Goal: Transaction & Acquisition: Purchase product/service

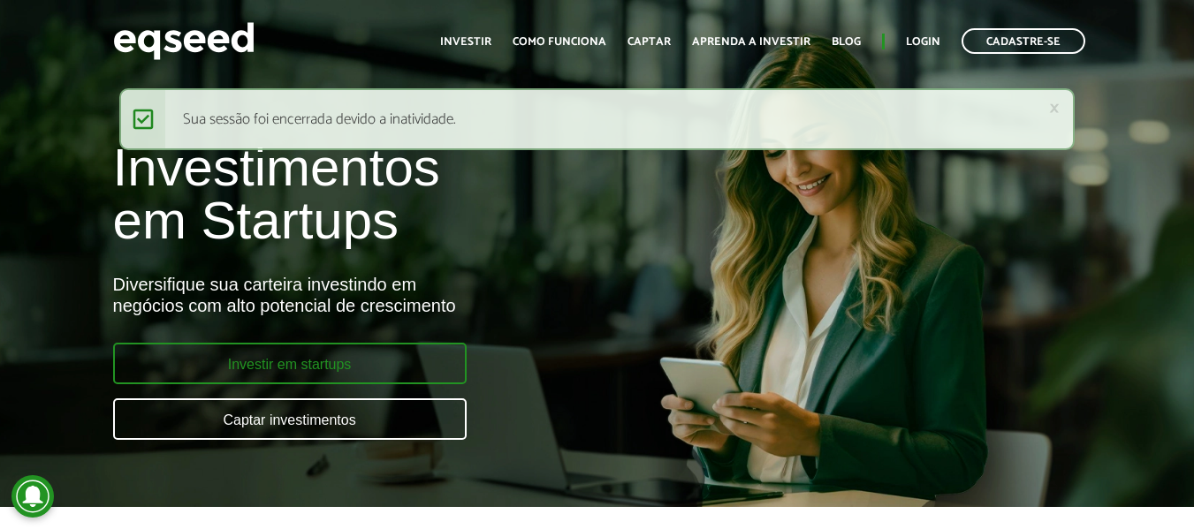
click at [320, 359] on link "Investir em startups" at bounding box center [290, 364] width 354 height 42
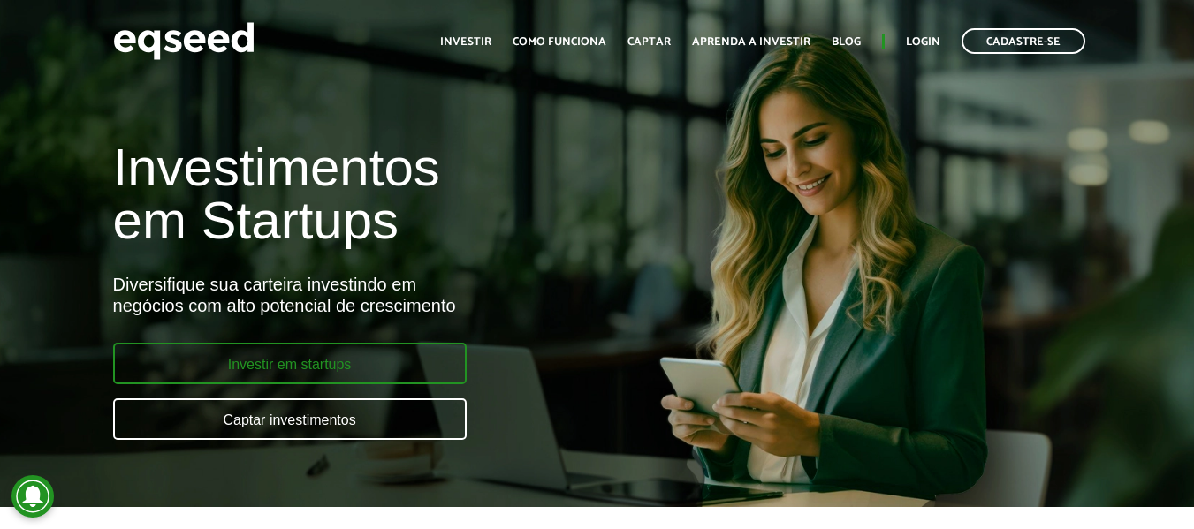
drag, startPoint x: 0, startPoint y: 0, endPoint x: 400, endPoint y: 370, distance: 545.5
click at [400, 370] on link "Investir em startups" at bounding box center [290, 364] width 354 height 42
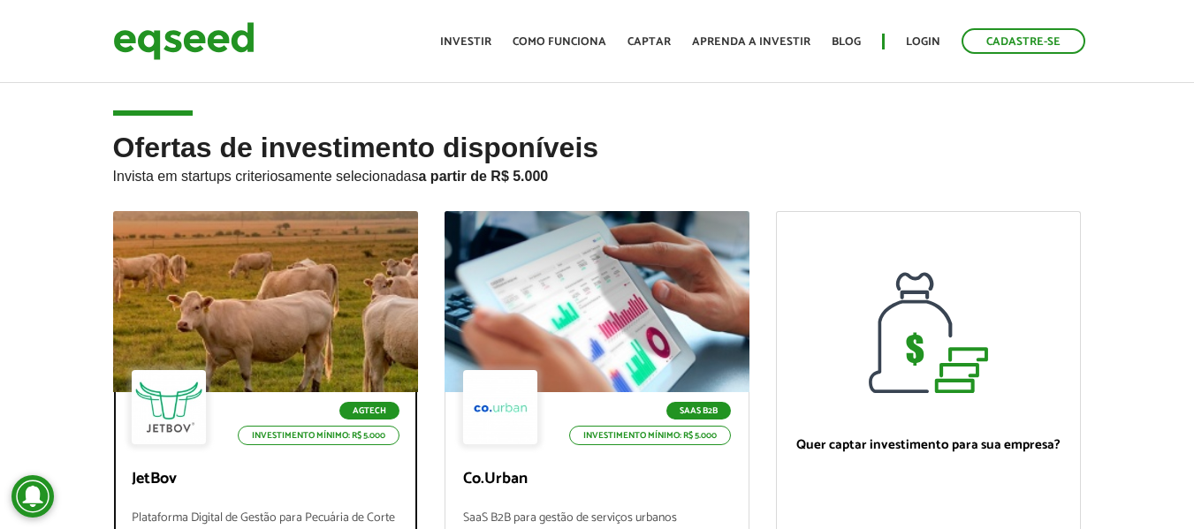
click at [277, 285] on div at bounding box center [265, 302] width 366 height 217
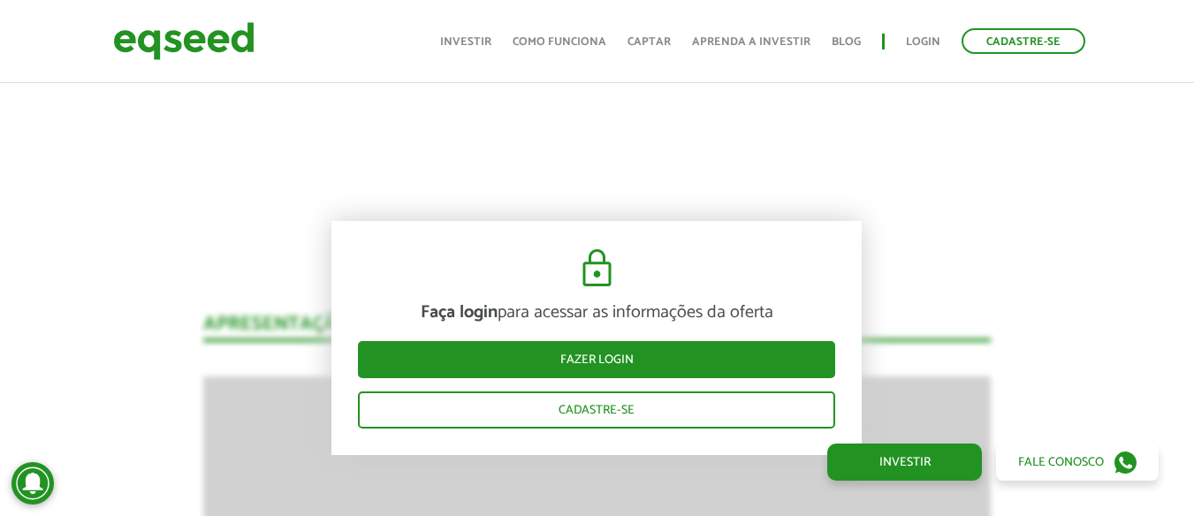
scroll to position [1828, 0]
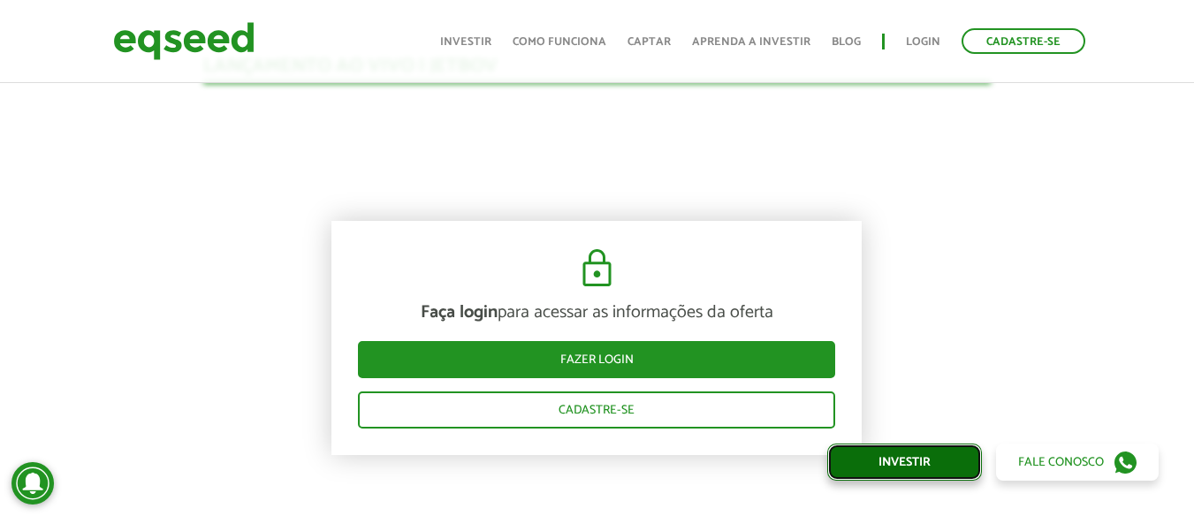
click at [891, 455] on link "Investir" at bounding box center [904, 462] width 155 height 37
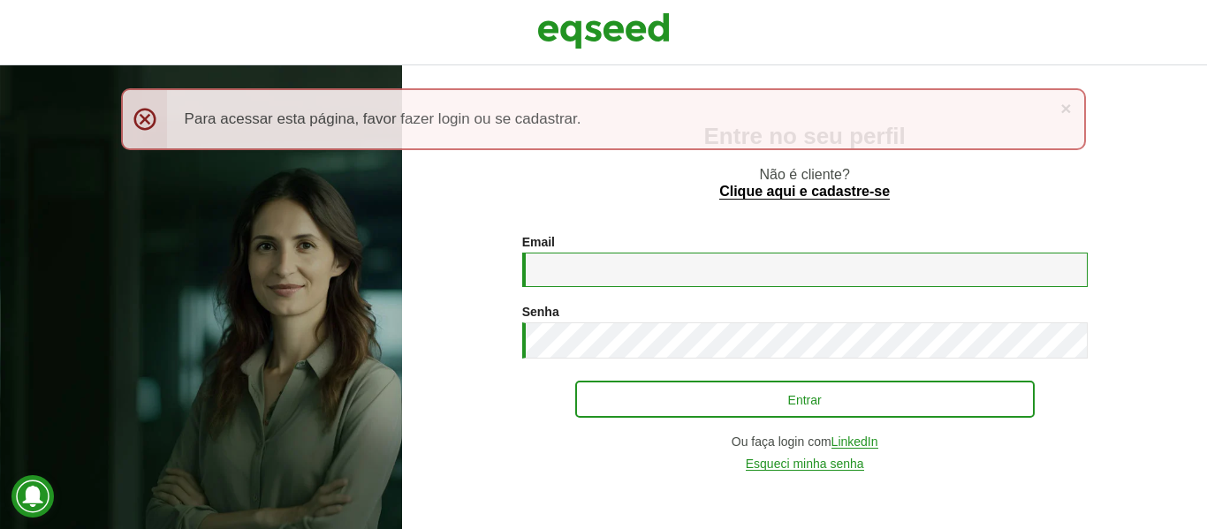
type input "**********"
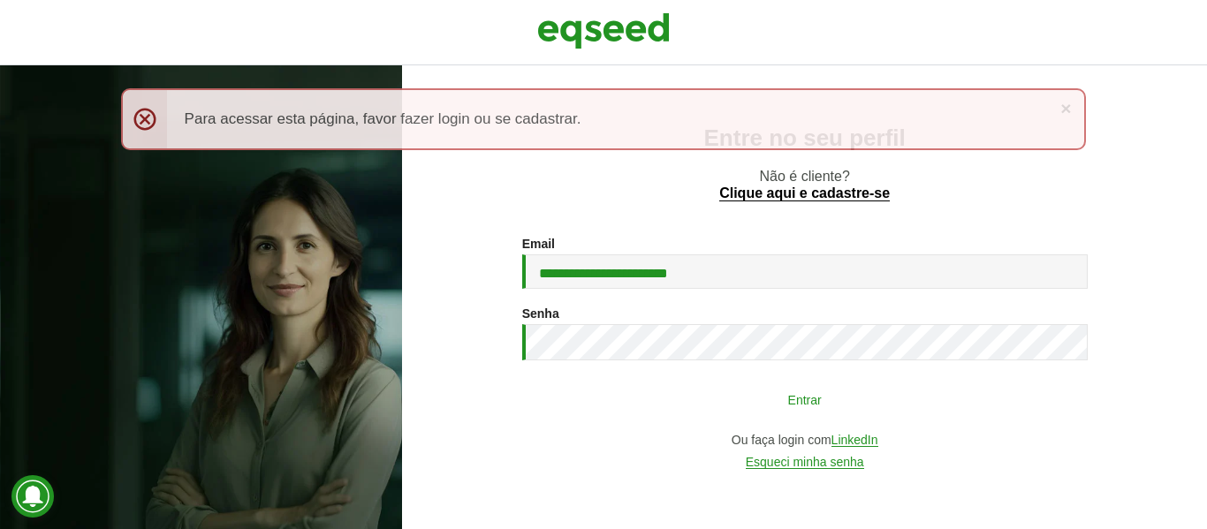
click at [756, 399] on button "Entrar" at bounding box center [805, 400] width 460 height 34
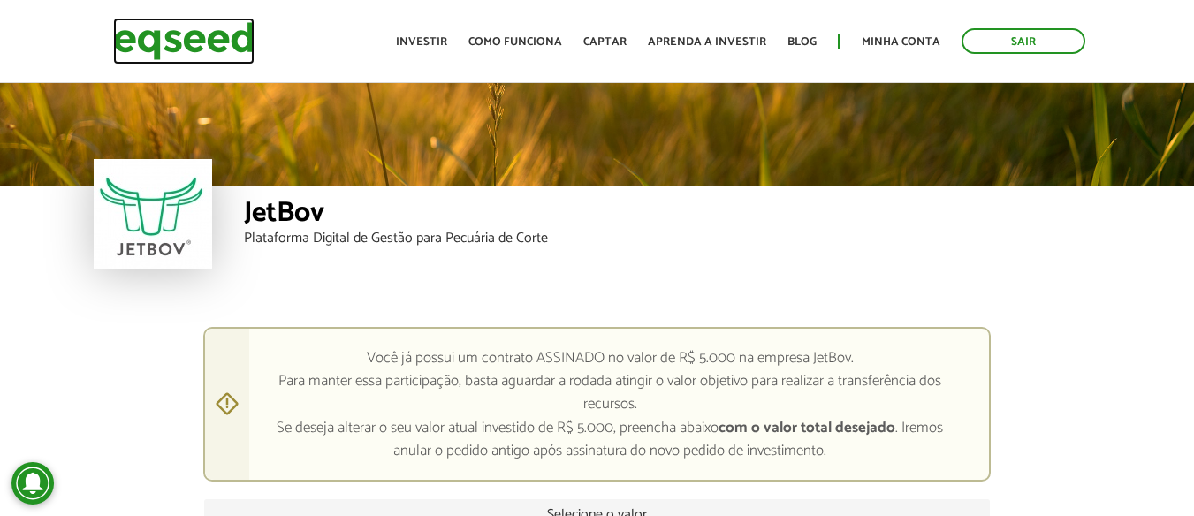
click at [143, 44] on img at bounding box center [183, 41] width 141 height 47
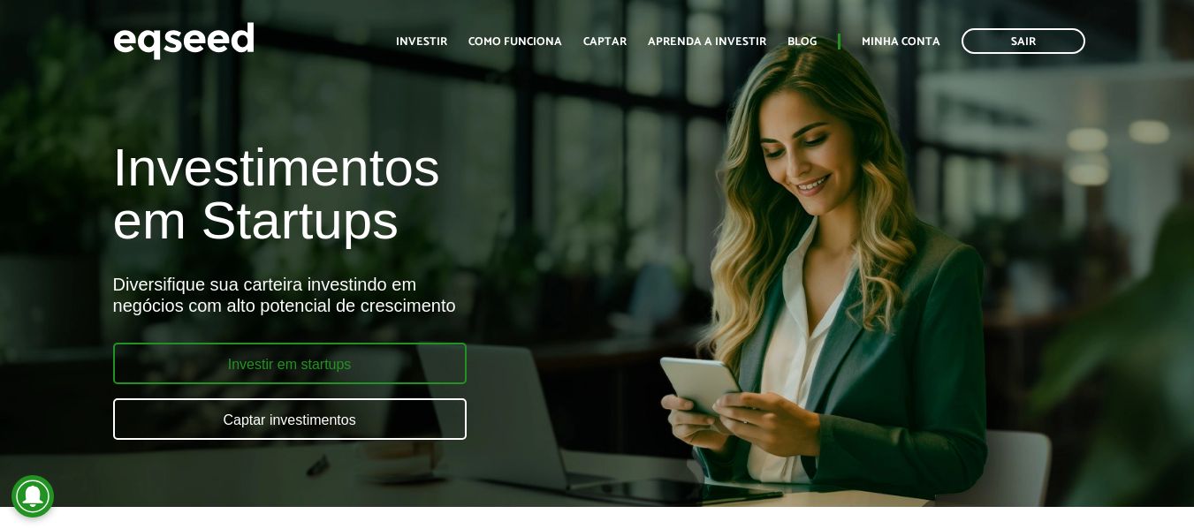
click at [420, 366] on link "Investir em startups" at bounding box center [290, 364] width 354 height 42
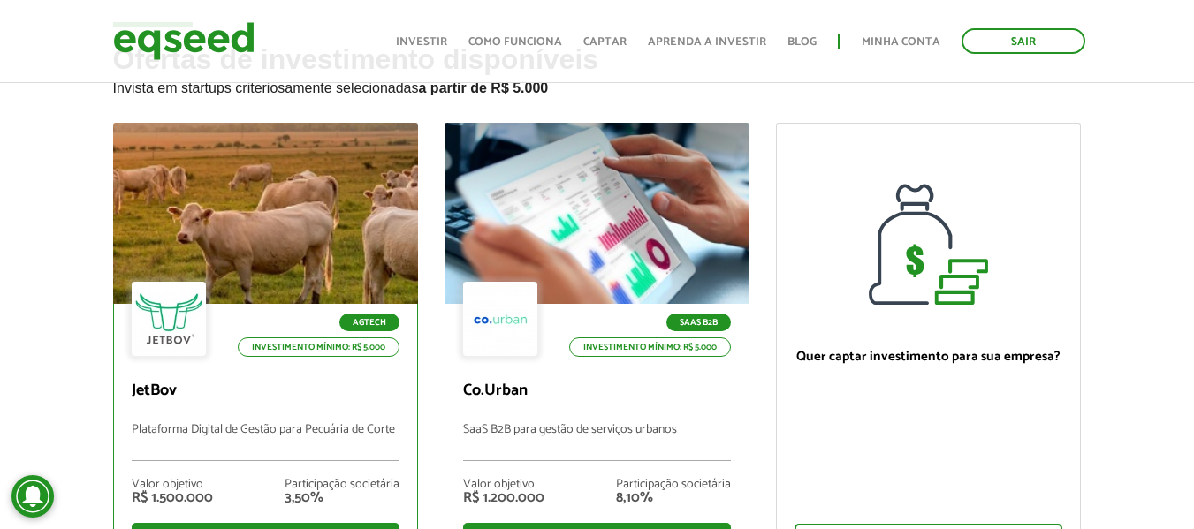
scroll to position [177, 0]
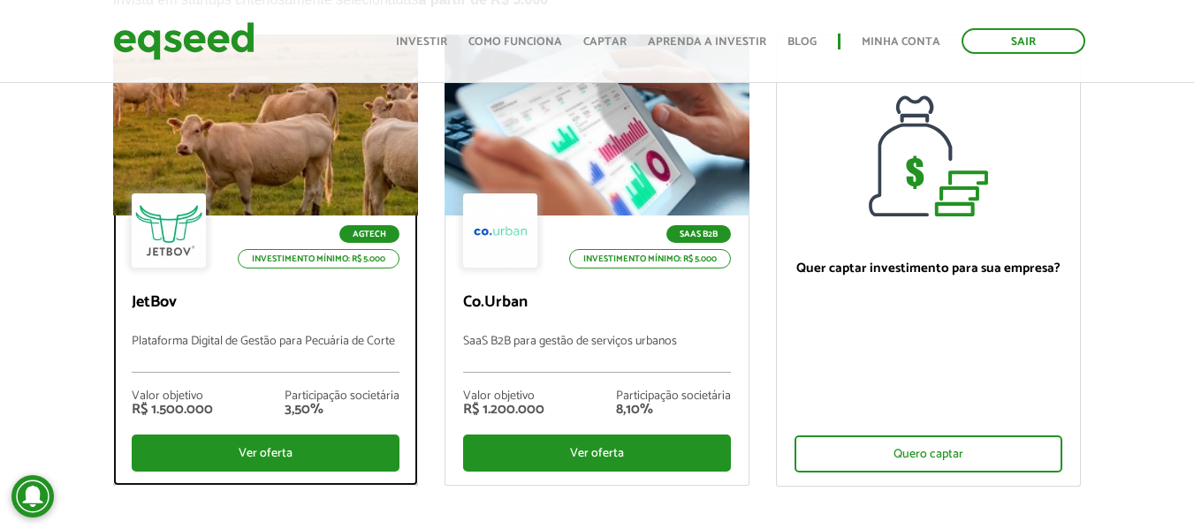
click at [296, 188] on div at bounding box center [265, 125] width 366 height 217
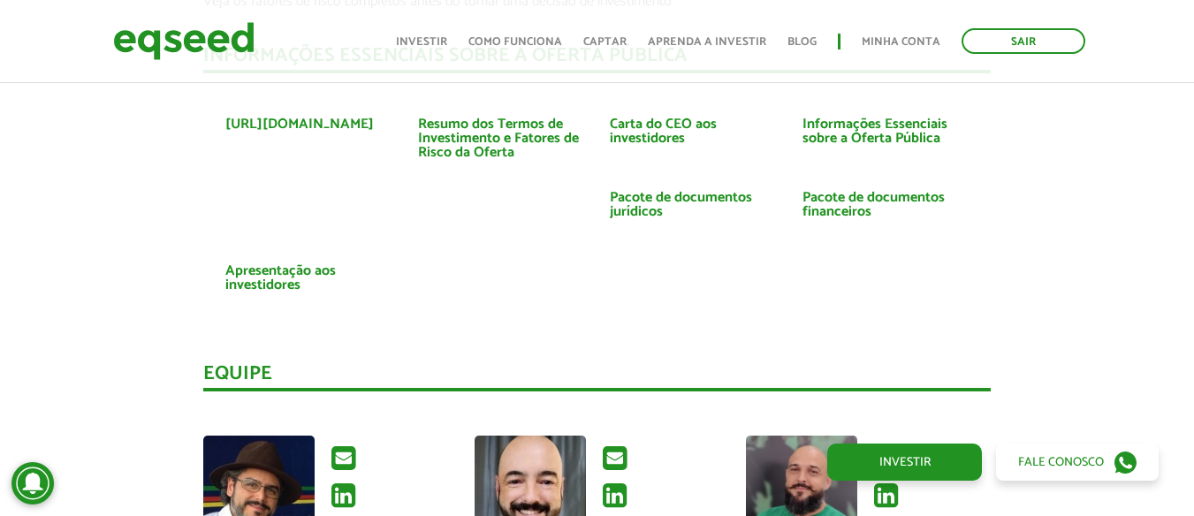
scroll to position [4331, 0]
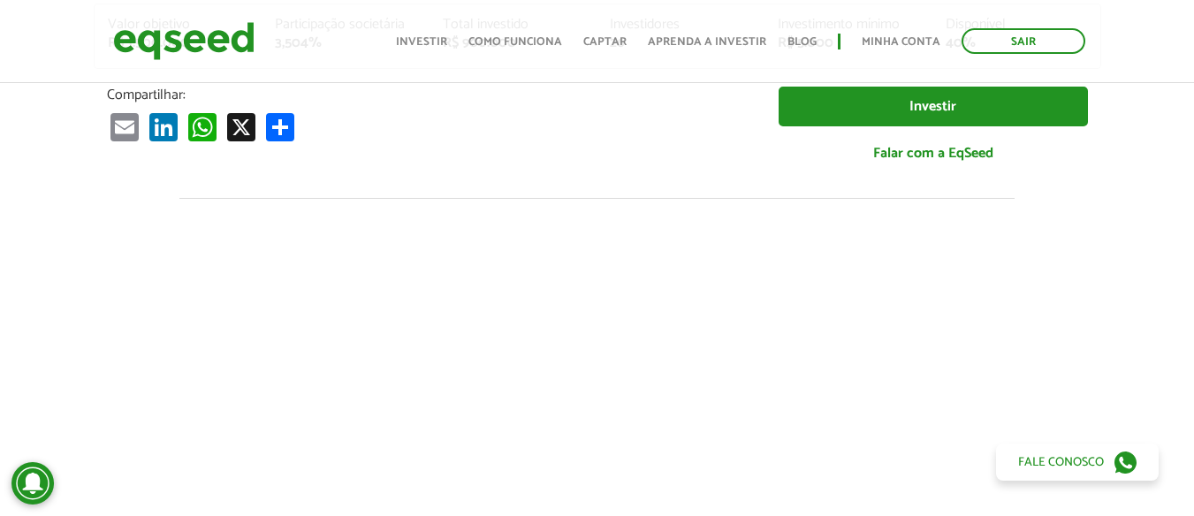
scroll to position [0, 0]
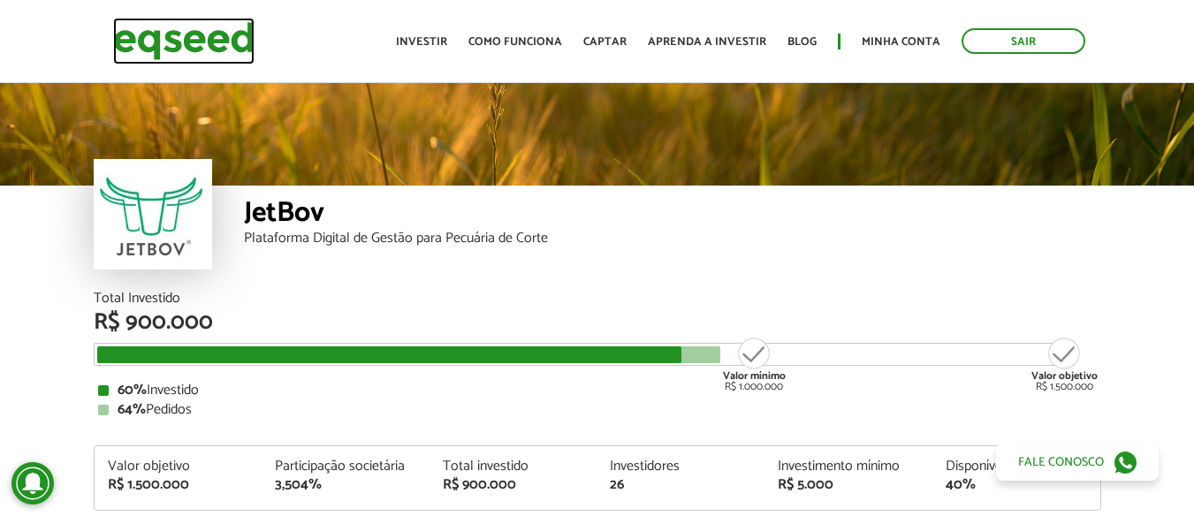
click at [206, 50] on img at bounding box center [183, 41] width 141 height 47
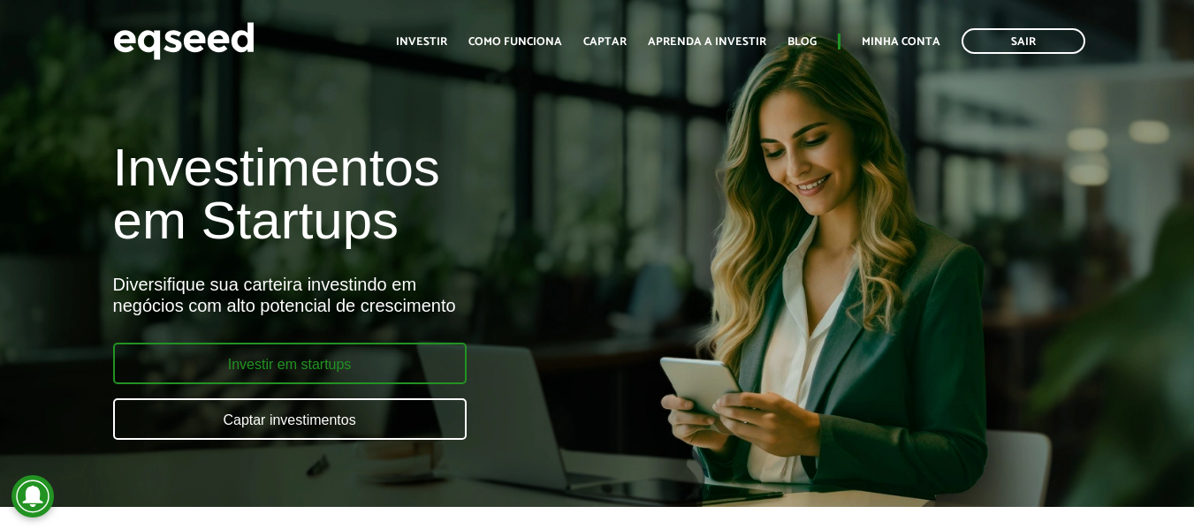
click at [414, 373] on link "Investir em startups" at bounding box center [290, 364] width 354 height 42
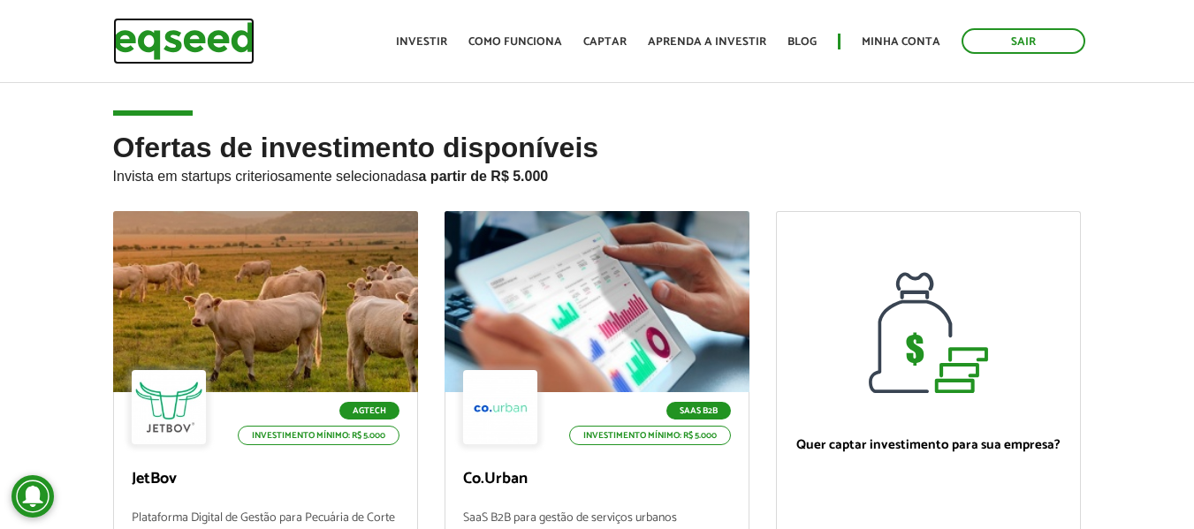
click at [225, 39] on img at bounding box center [183, 41] width 141 height 47
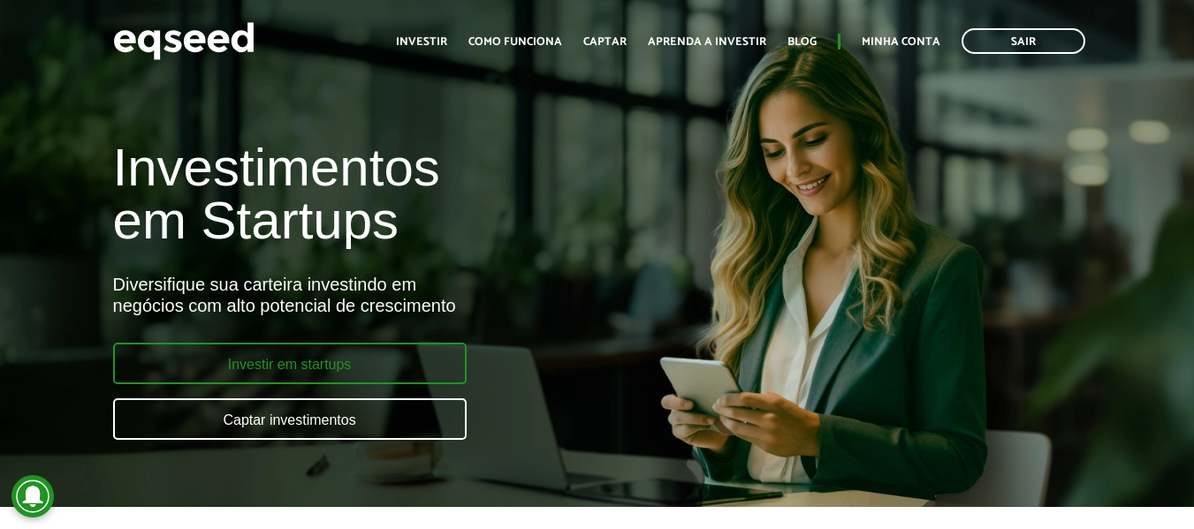
click at [425, 362] on link "Investir em startups" at bounding box center [290, 364] width 354 height 42
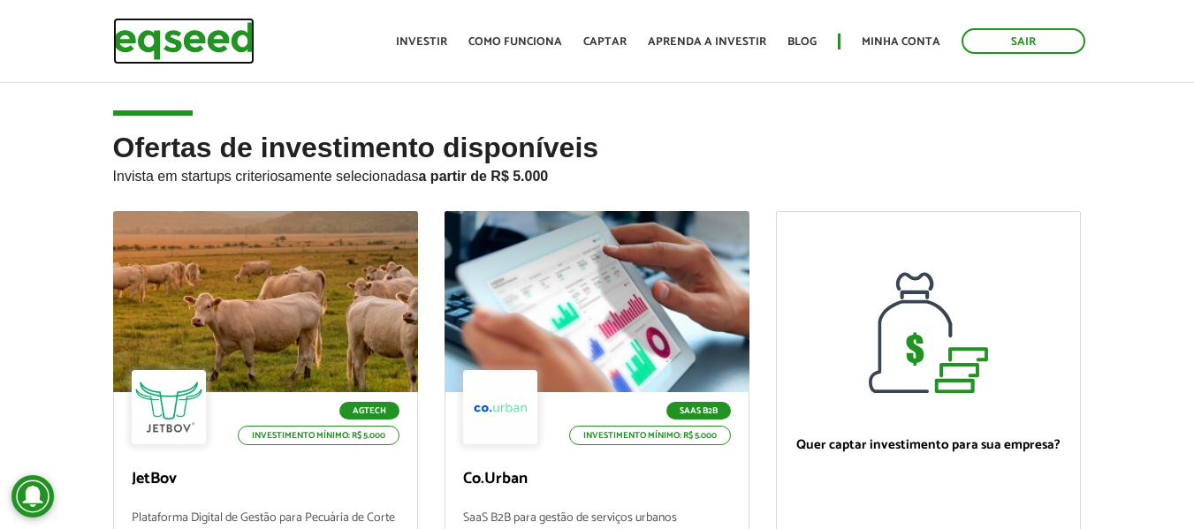
drag, startPoint x: 182, startPoint y: 50, endPoint x: 193, endPoint y: 52, distance: 10.8
click at [182, 50] on img at bounding box center [183, 41] width 141 height 47
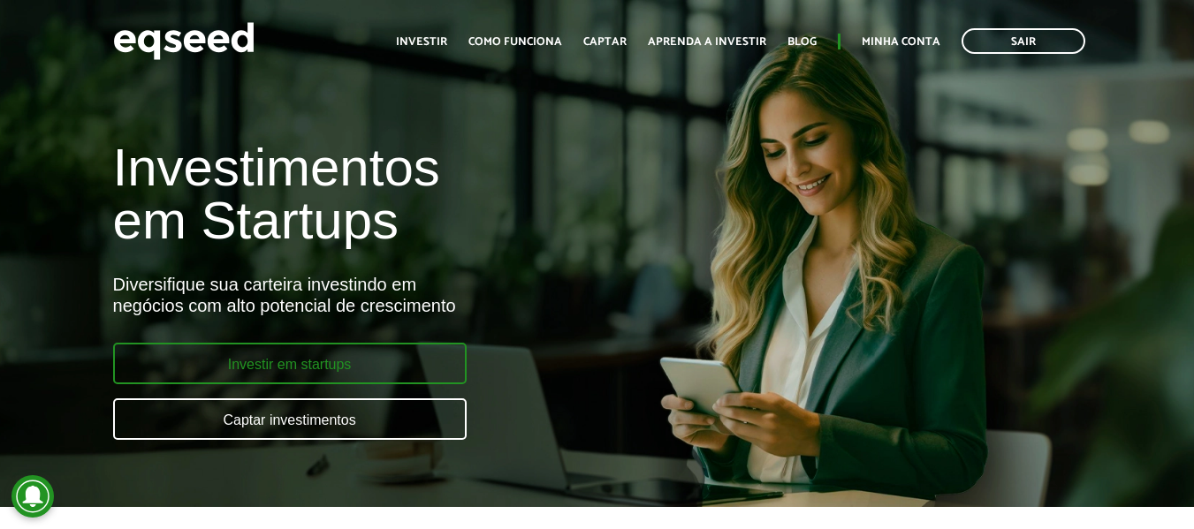
click at [293, 358] on link "Investir em startups" at bounding box center [290, 364] width 354 height 42
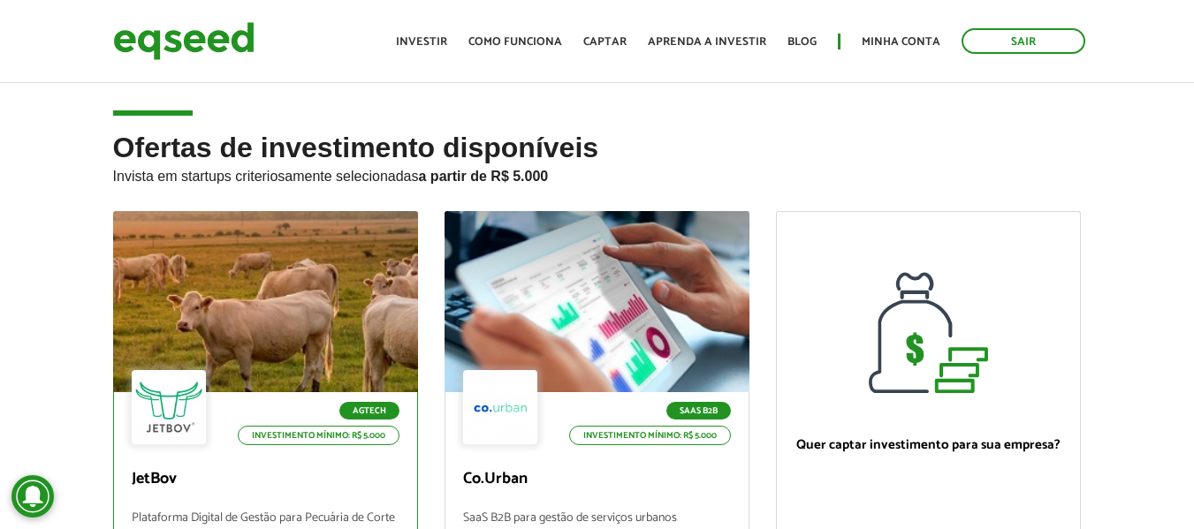
scroll to position [354, 0]
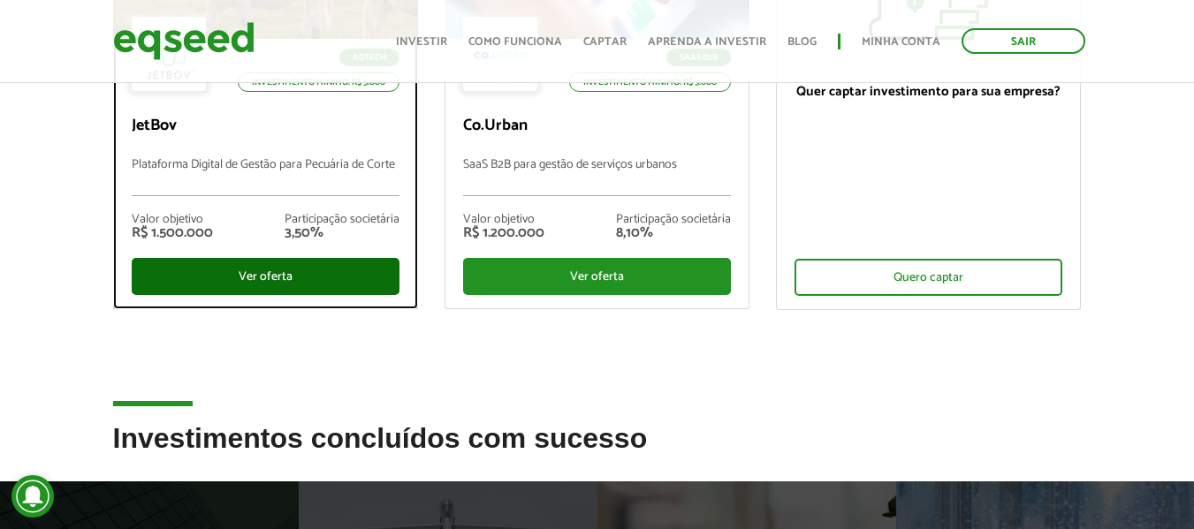
click at [313, 269] on div "Ver oferta" at bounding box center [266, 276] width 268 height 37
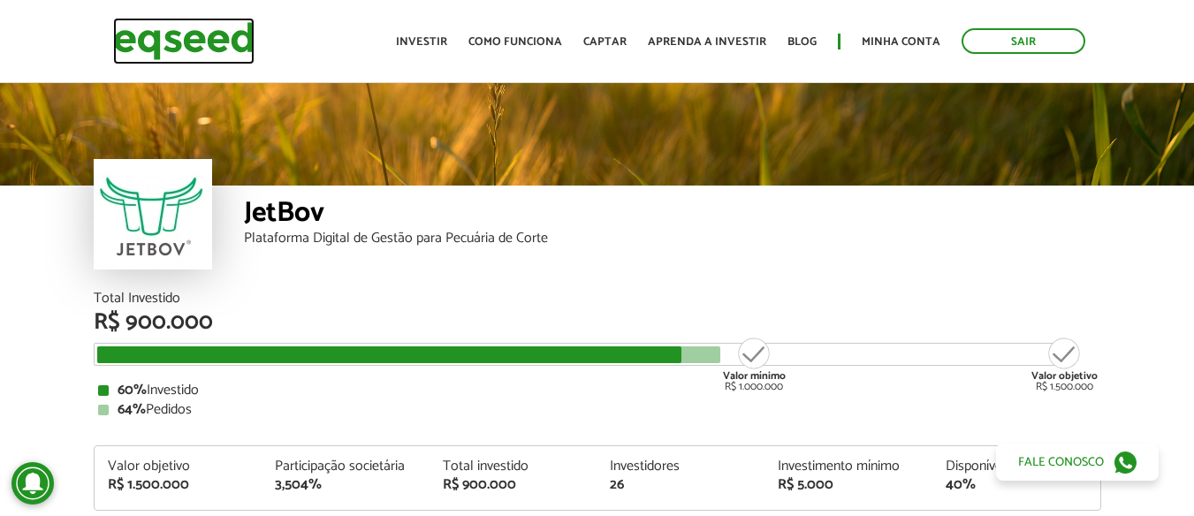
click at [228, 51] on img at bounding box center [183, 41] width 141 height 47
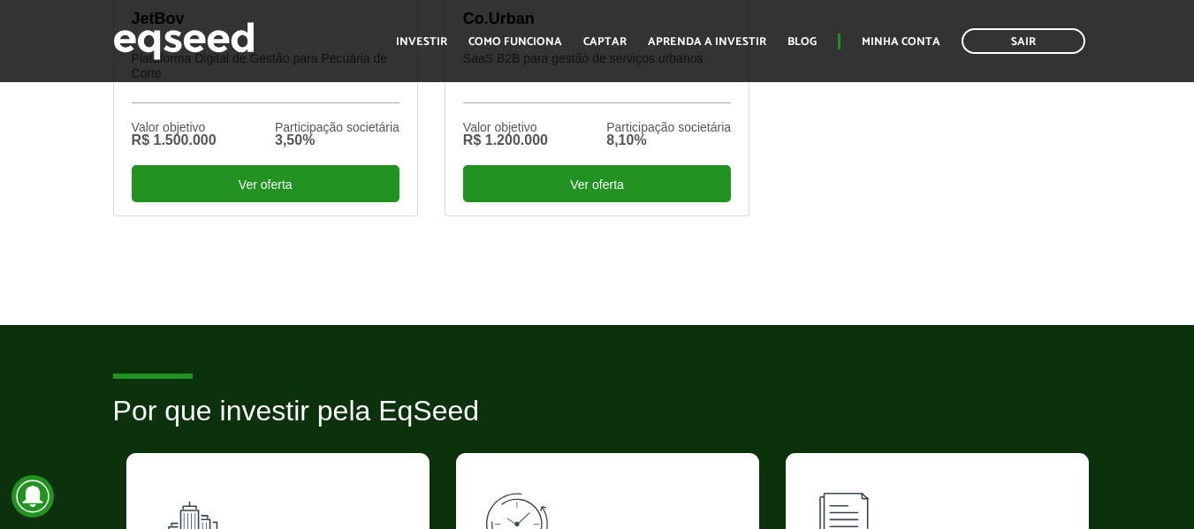
scroll to position [1149, 0]
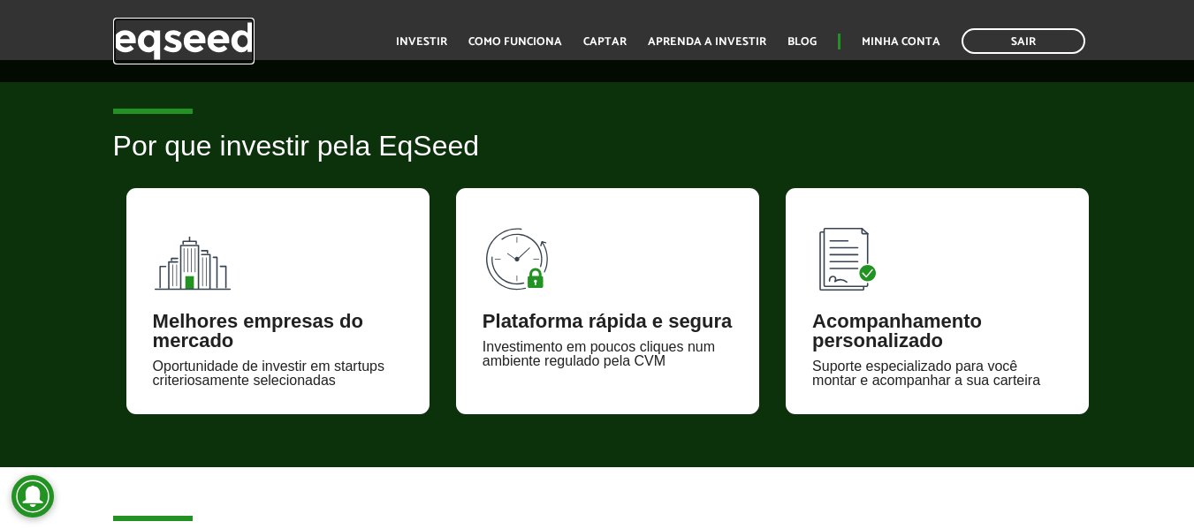
click at [242, 32] on img at bounding box center [183, 41] width 141 height 47
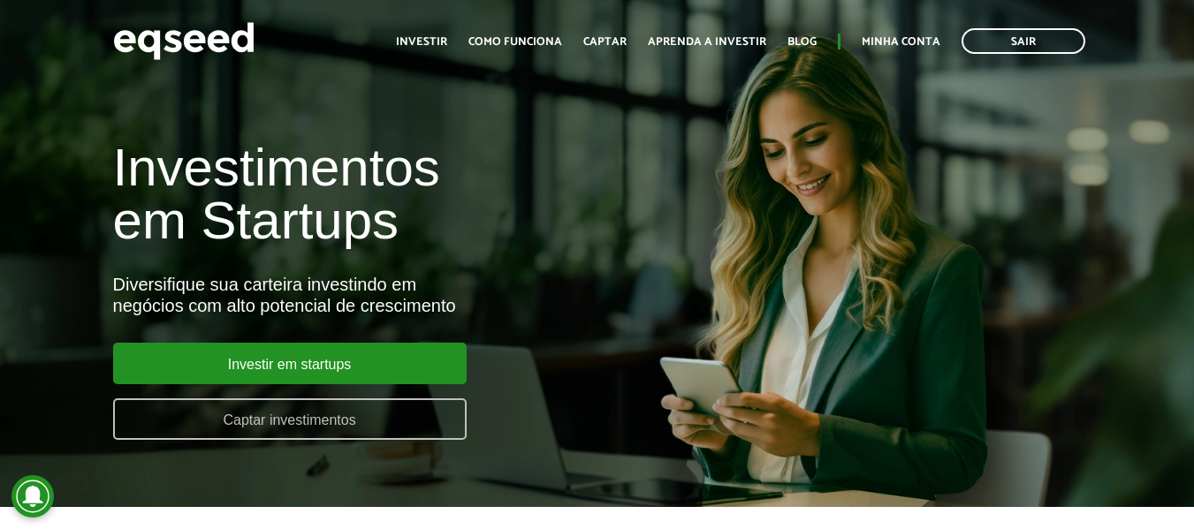
scroll to position [88, 0]
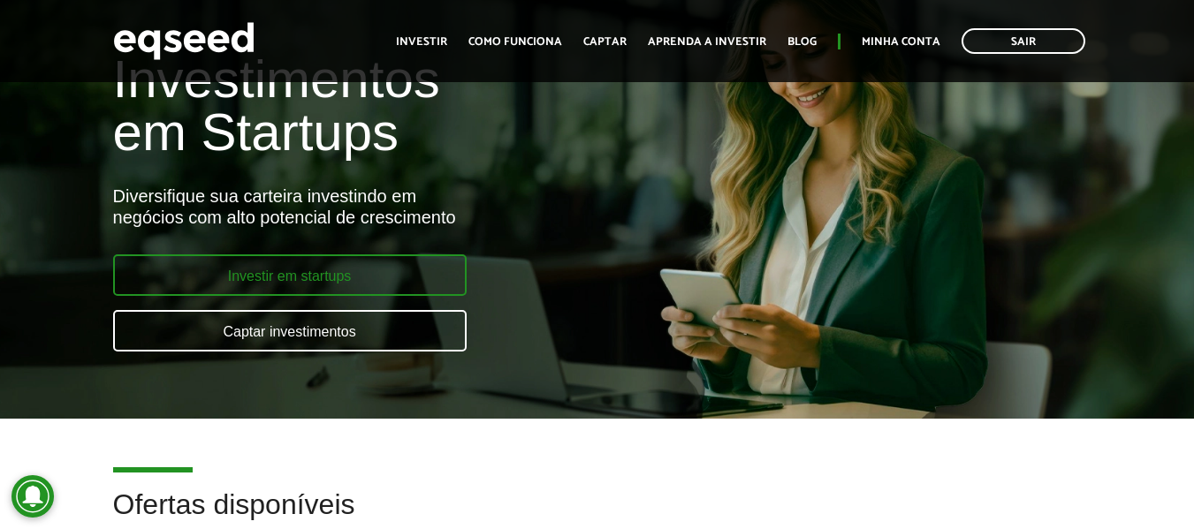
click at [330, 278] on link "Investir em startups" at bounding box center [290, 276] width 354 height 42
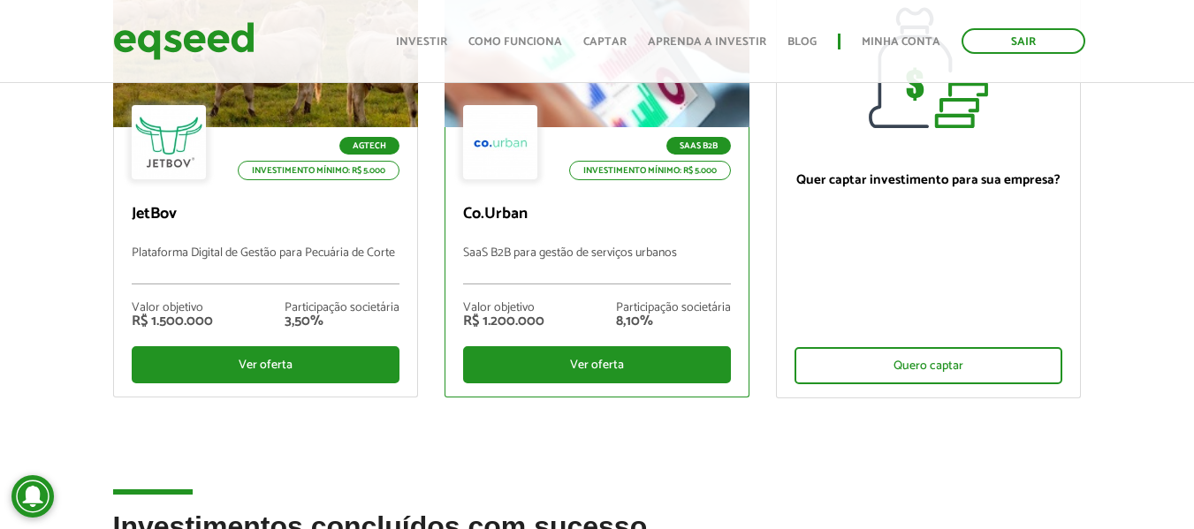
scroll to position [88, 0]
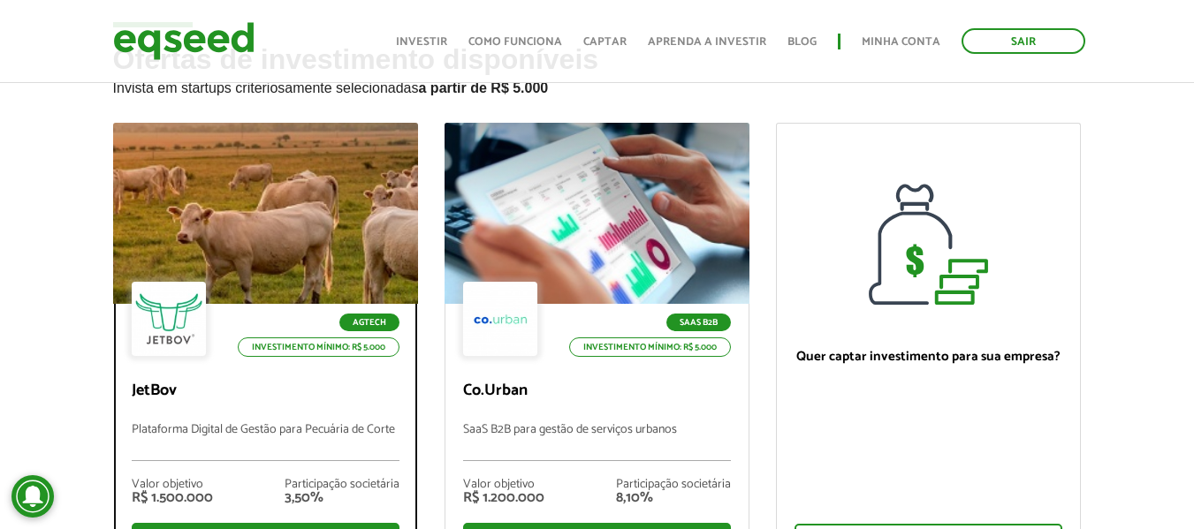
click at [356, 205] on div at bounding box center [265, 213] width 366 height 217
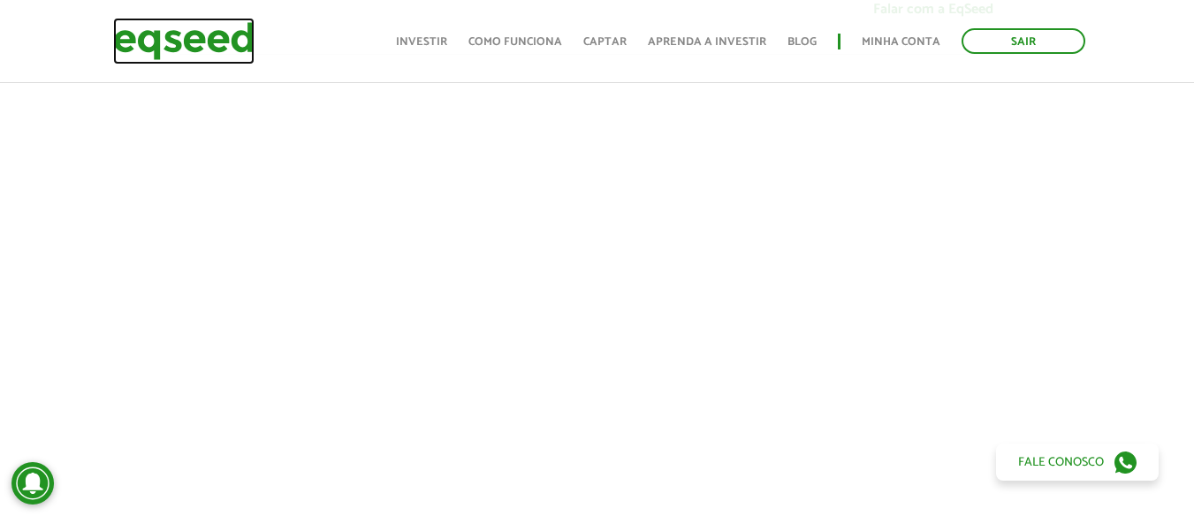
click at [222, 48] on img at bounding box center [183, 41] width 141 height 47
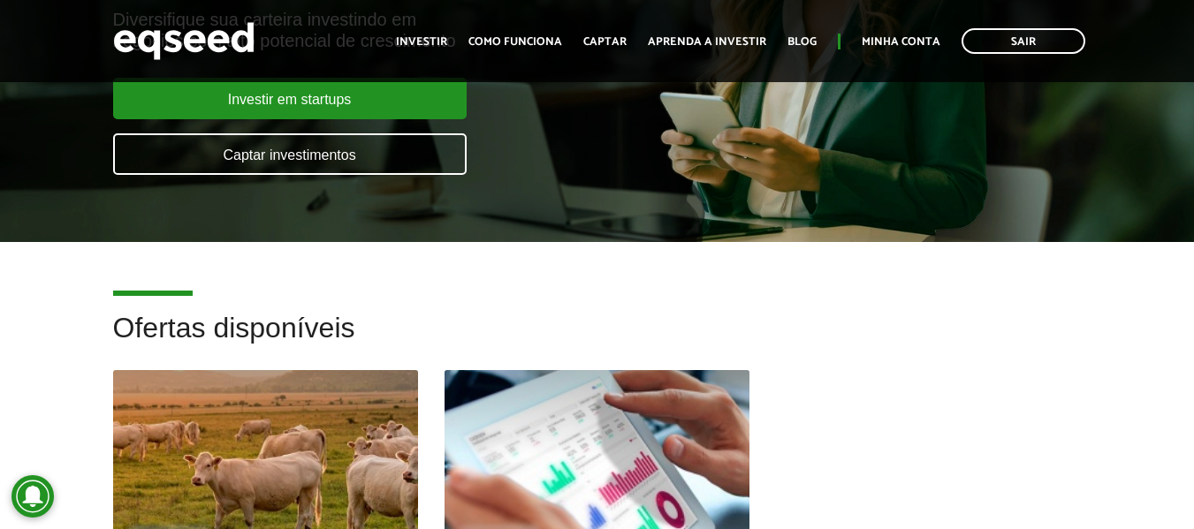
scroll to position [530, 0]
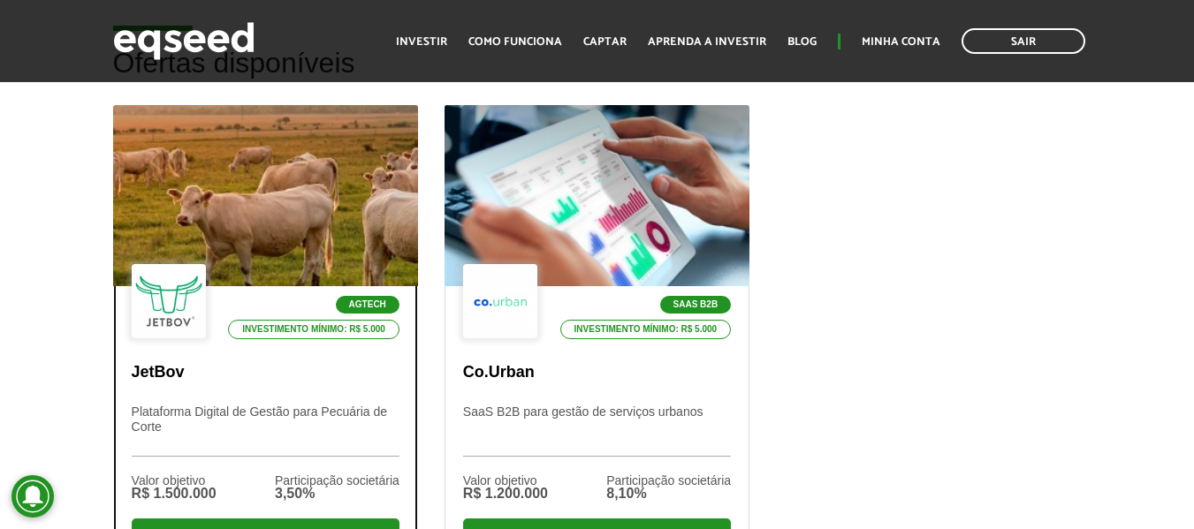
click at [321, 217] on div at bounding box center [265, 196] width 366 height 217
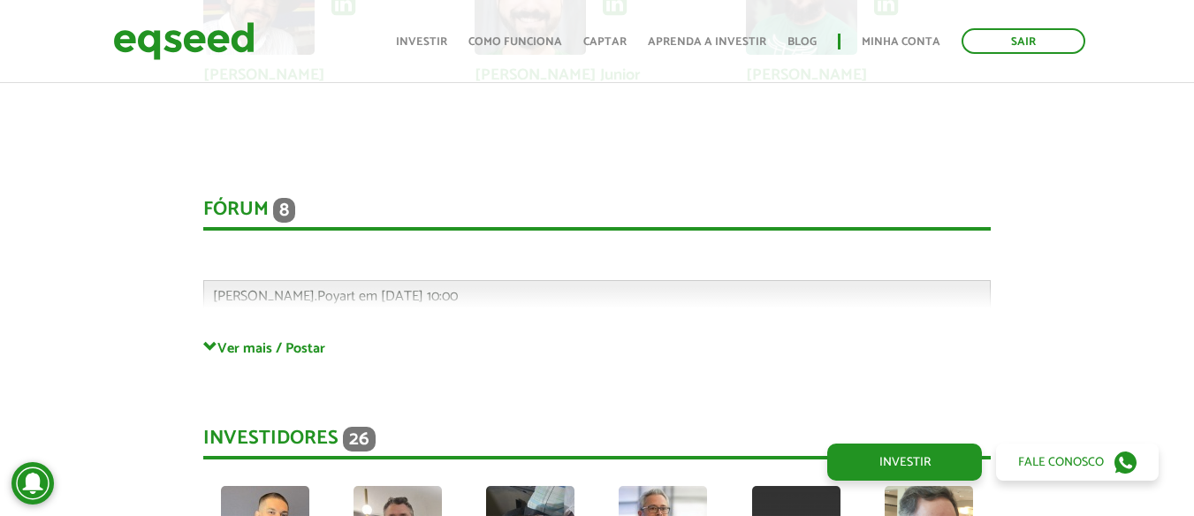
scroll to position [4647, 0]
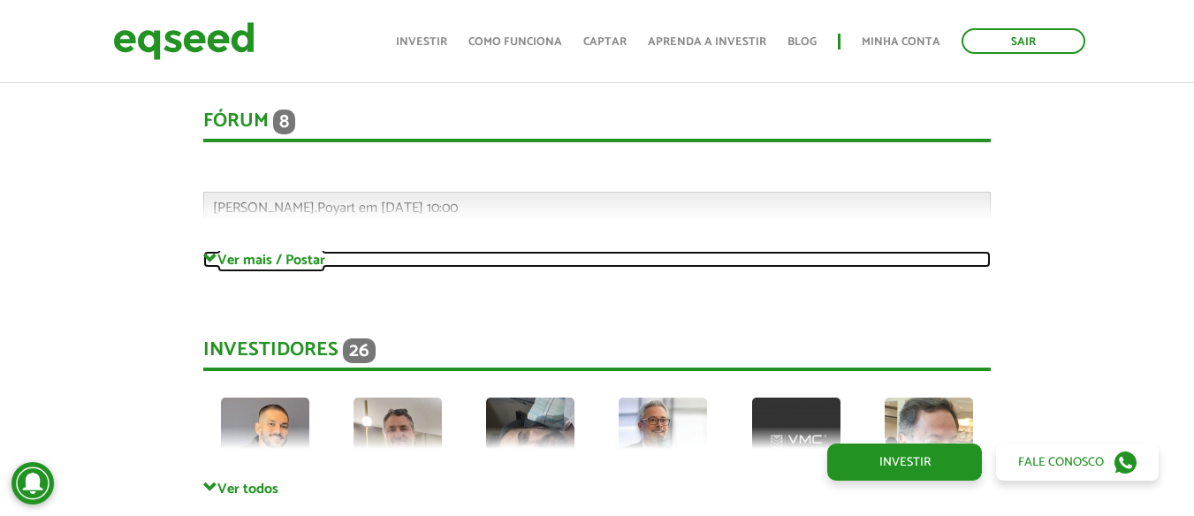
click at [216, 252] on span at bounding box center [210, 259] width 14 height 14
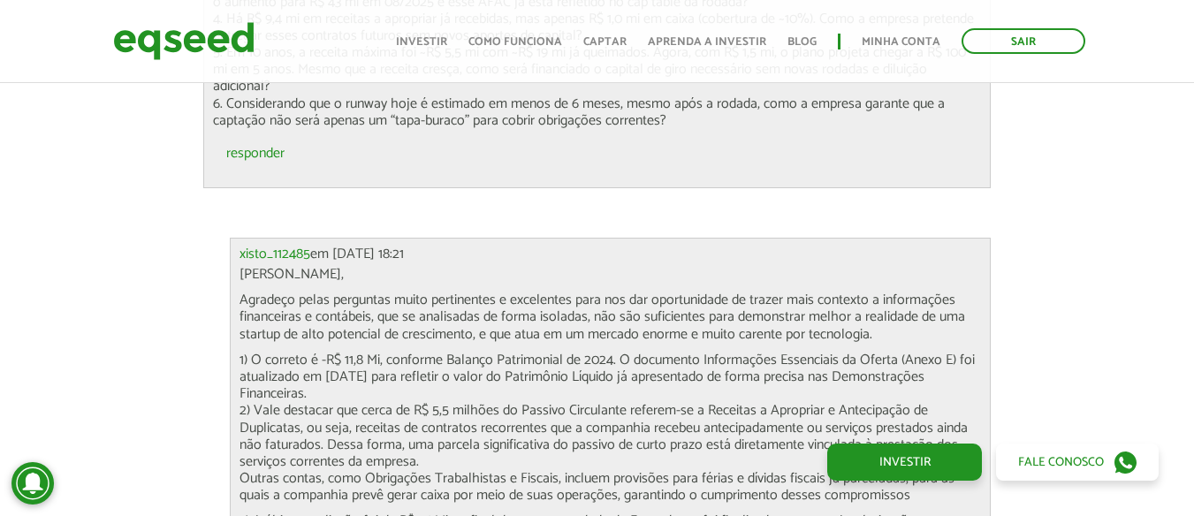
scroll to position [5796, 0]
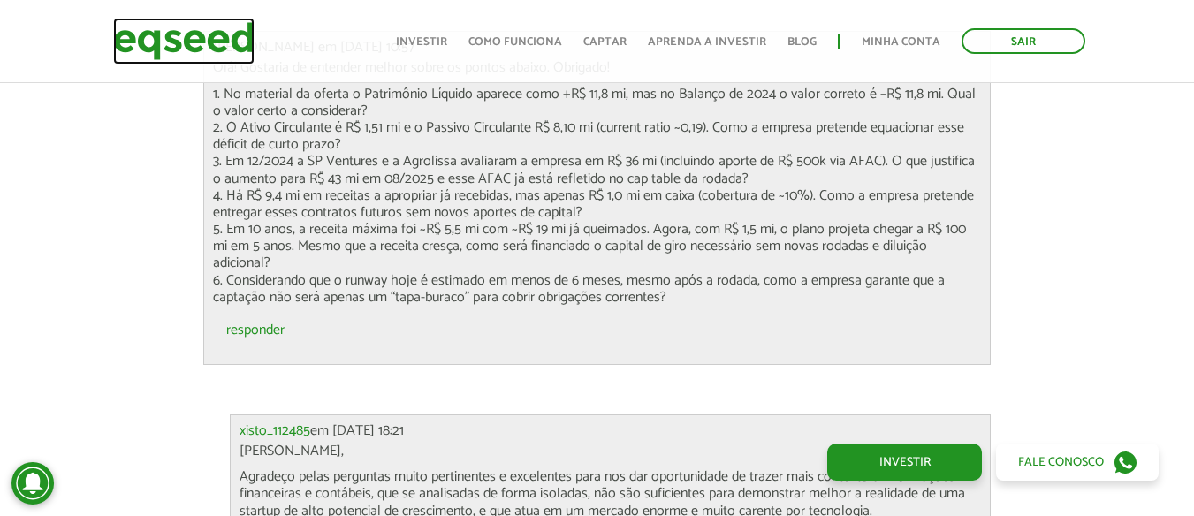
click at [233, 44] on img at bounding box center [183, 41] width 141 height 47
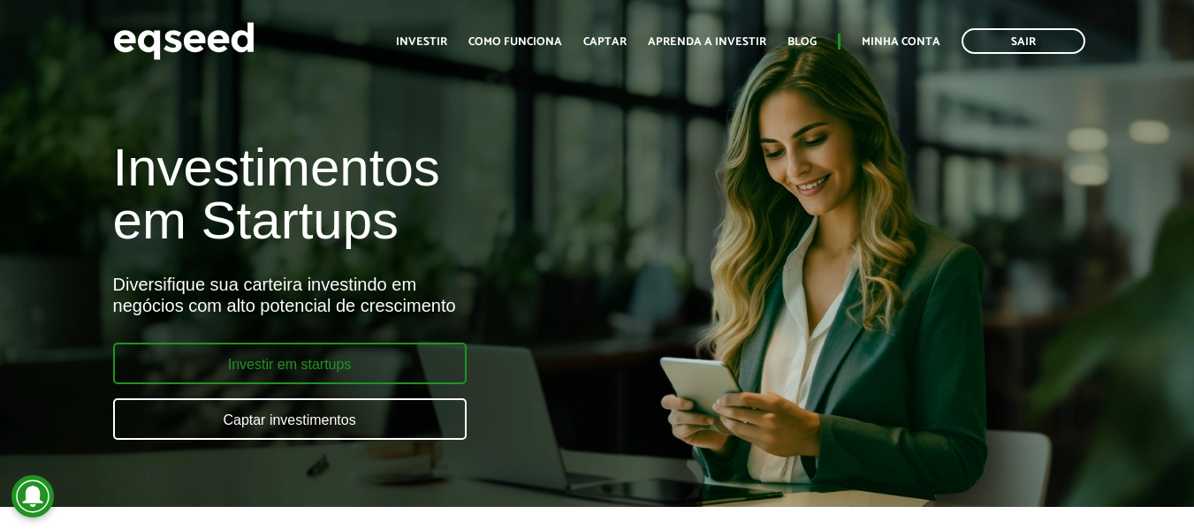
click at [348, 370] on link "Investir em startups" at bounding box center [290, 364] width 354 height 42
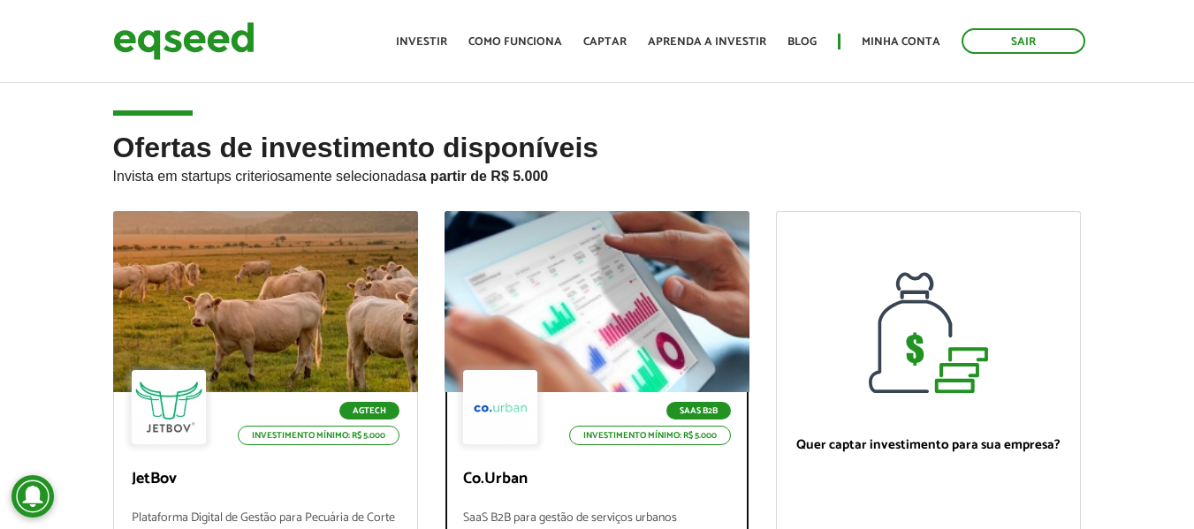
click at [605, 298] on div at bounding box center [597, 302] width 366 height 217
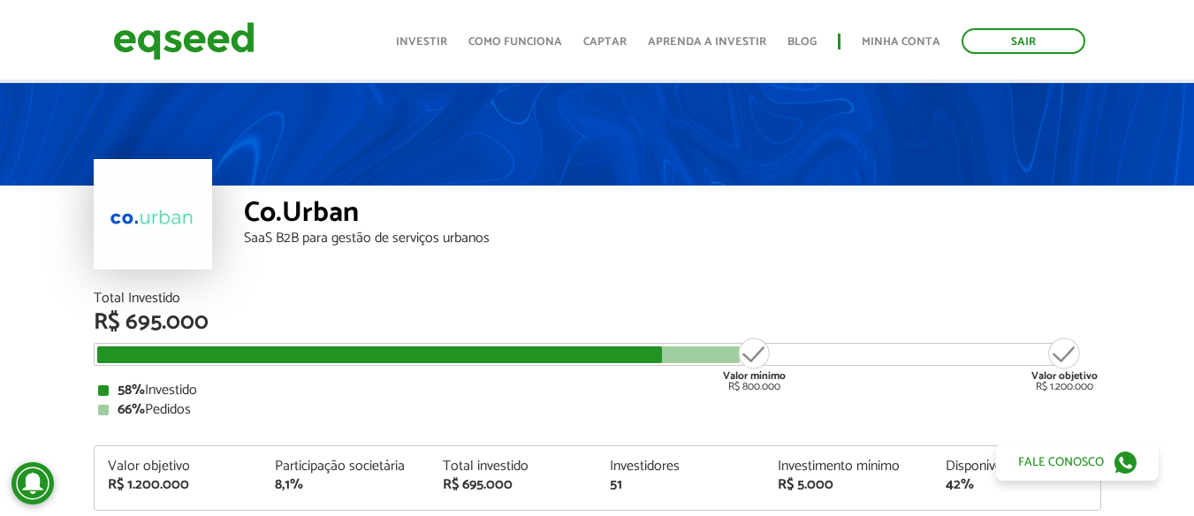
scroll to position [88, 0]
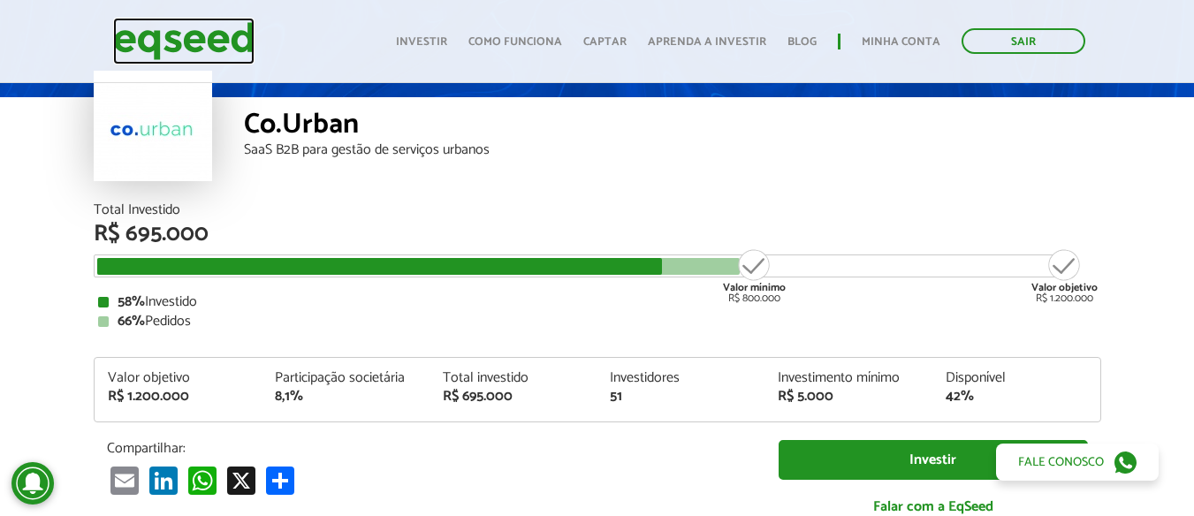
click at [245, 40] on img at bounding box center [183, 41] width 141 height 47
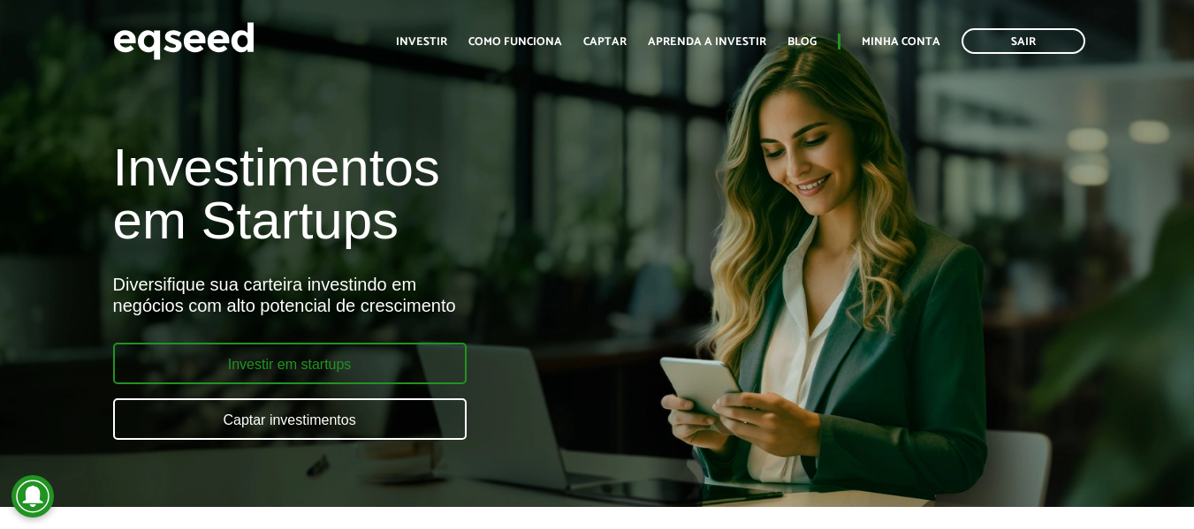
click at [364, 354] on link "Investir em startups" at bounding box center [290, 364] width 354 height 42
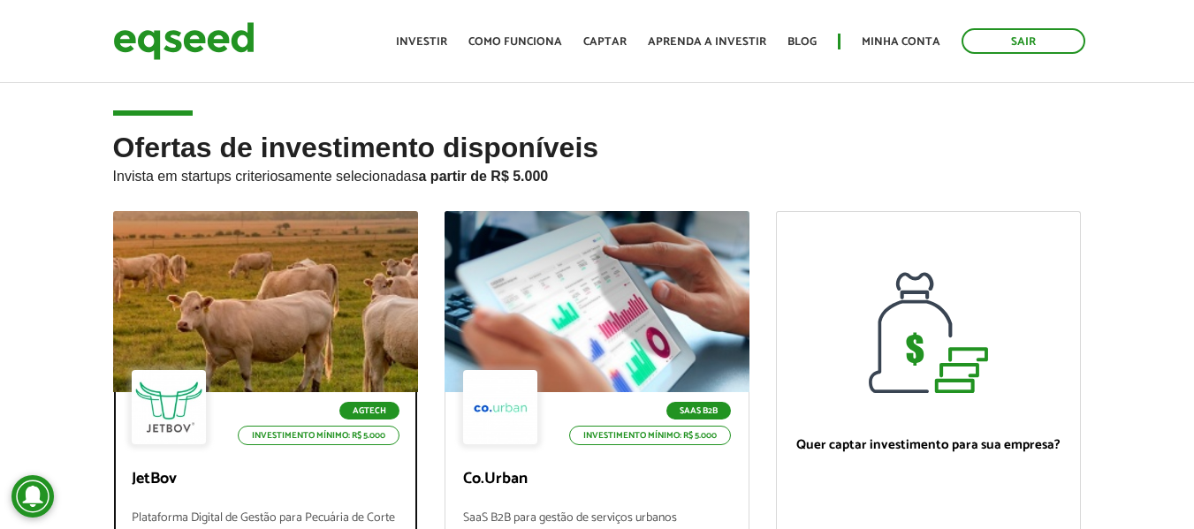
click at [324, 296] on div at bounding box center [265, 302] width 366 height 217
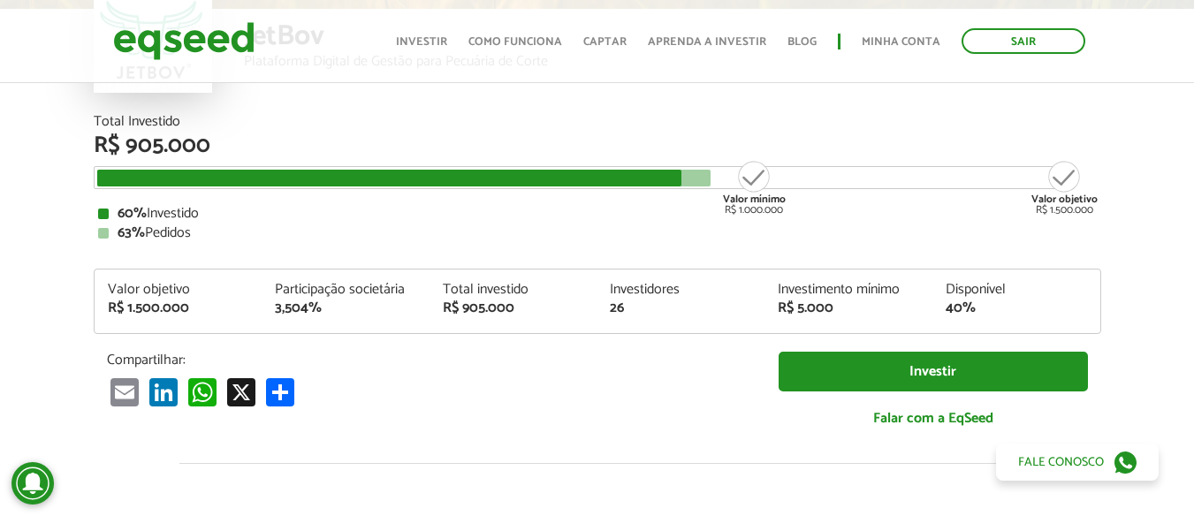
scroll to position [88, 0]
